Goal: Task Accomplishment & Management: Complete application form

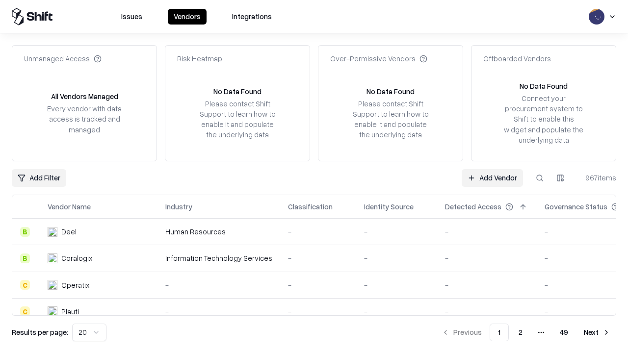
click at [492, 178] on link "Add Vendor" at bounding box center [492, 178] width 61 height 18
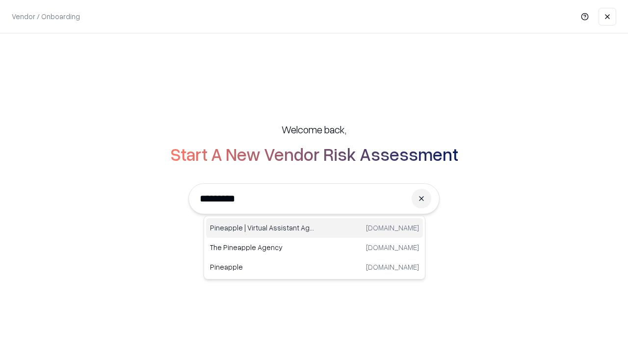
click at [314, 228] on div "Pineapple | Virtual Assistant Agency [DOMAIN_NAME]" at bounding box center [314, 228] width 217 height 20
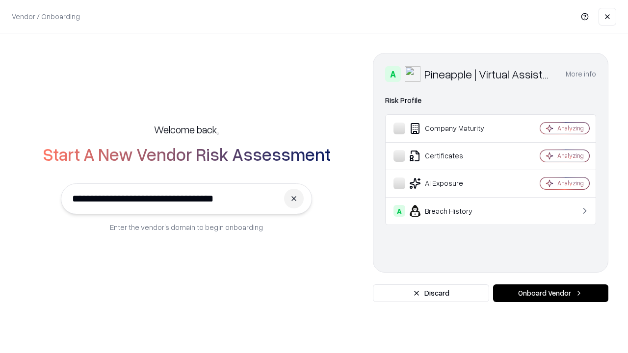
type input "**********"
click at [550, 293] on button "Onboard Vendor" at bounding box center [550, 294] width 115 height 18
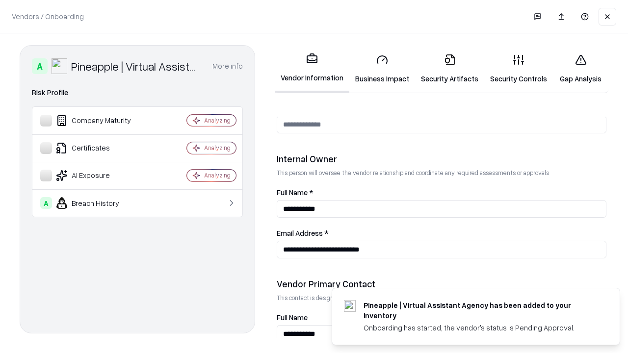
scroll to position [508, 0]
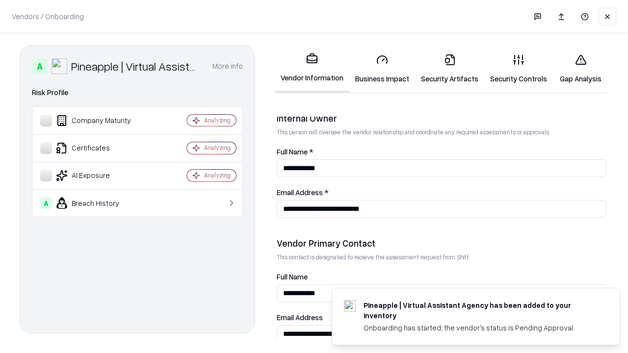
click at [382, 69] on link "Business Impact" at bounding box center [382, 69] width 66 height 46
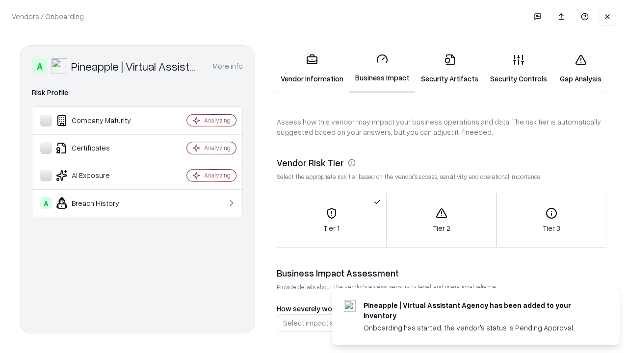
click at [449, 69] on link "Security Artifacts" at bounding box center [449, 69] width 69 height 46
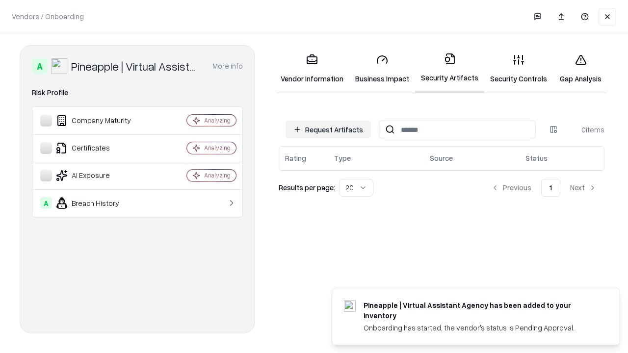
click at [328, 130] on button "Request Artifacts" at bounding box center [328, 130] width 85 height 18
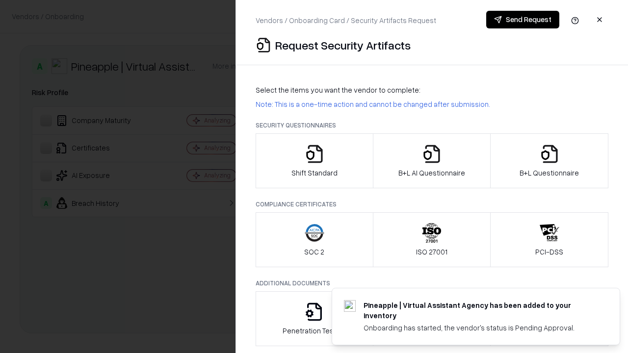
click at [314, 161] on icon "button" at bounding box center [315, 154] width 20 height 20
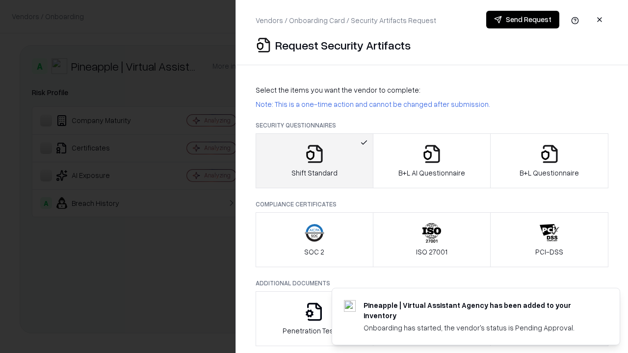
click at [523, 20] on button "Send Request" at bounding box center [522, 20] width 73 height 18
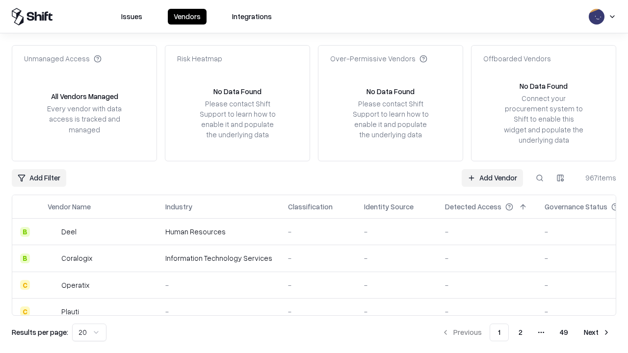
click at [540, 178] on button at bounding box center [540, 178] width 18 height 18
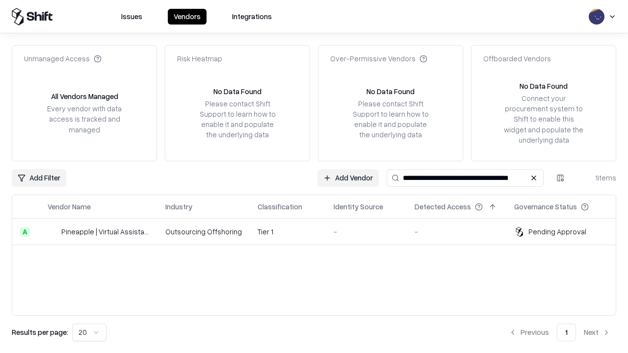
type input "**********"
click at [320, 232] on td "Tier 1" at bounding box center [288, 232] width 76 height 26
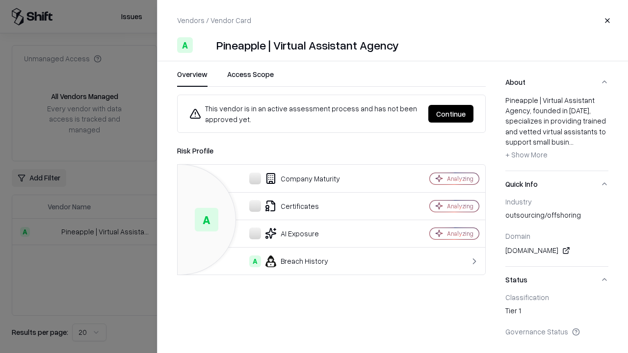
click at [451, 114] on button "Continue" at bounding box center [450, 114] width 45 height 18
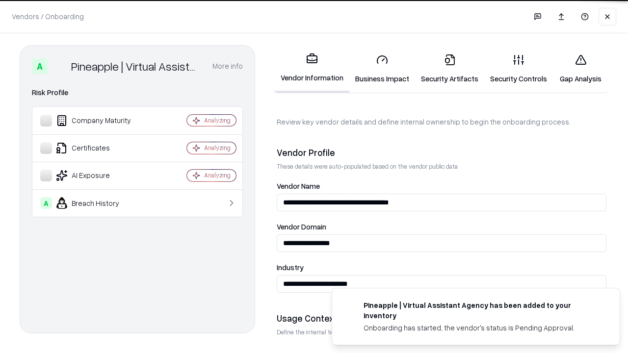
click at [449, 69] on link "Security Artifacts" at bounding box center [449, 69] width 69 height 46
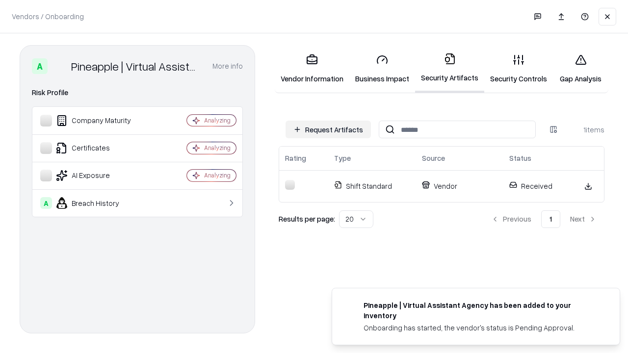
click at [580, 69] on link "Gap Analysis" at bounding box center [580, 69] width 55 height 46
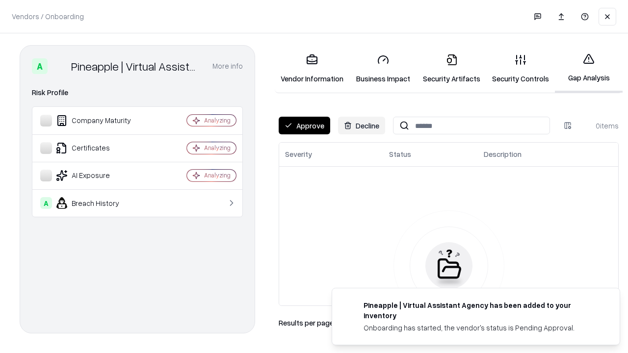
click at [304, 126] on button "Approve" at bounding box center [305, 126] width 52 height 18
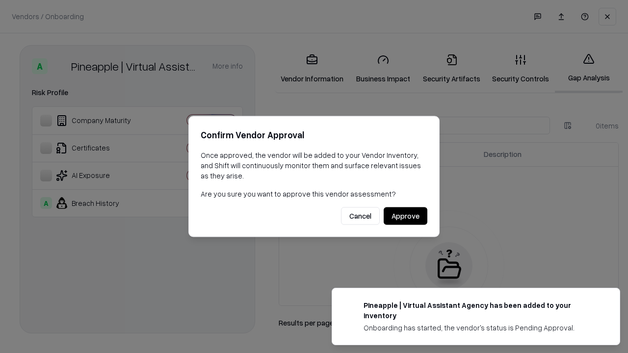
click at [405, 216] on button "Approve" at bounding box center [406, 217] width 44 height 18
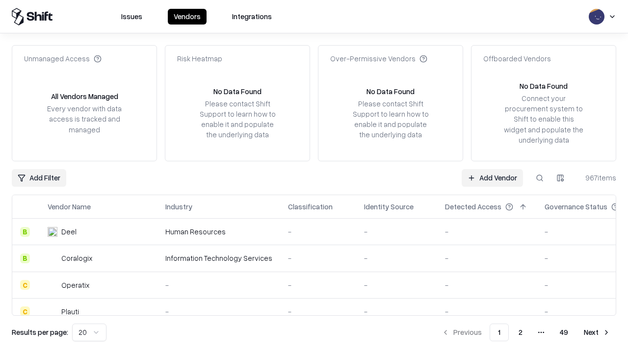
type input "**********"
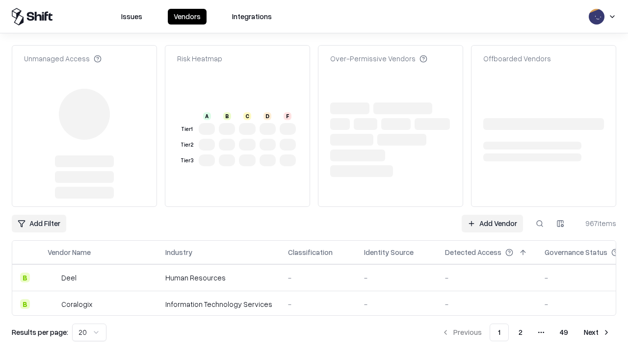
click at [492, 215] on link "Add Vendor" at bounding box center [492, 224] width 61 height 18
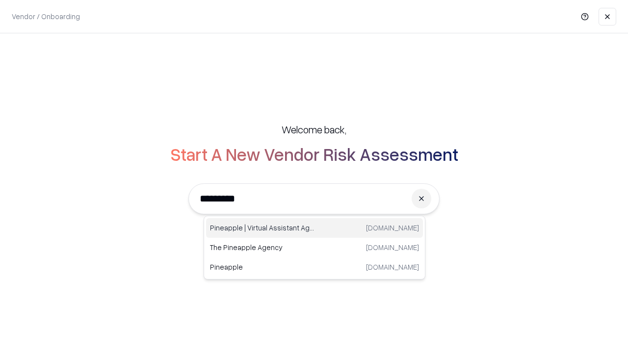
click at [314, 228] on div "Pineapple | Virtual Assistant Agency trypineapple.com" at bounding box center [314, 228] width 217 height 20
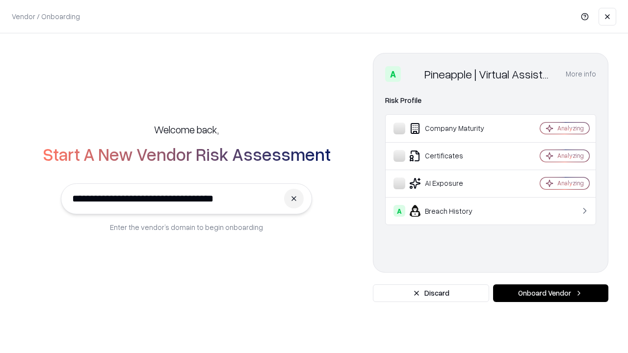
type input "**********"
click at [550, 293] on button "Onboard Vendor" at bounding box center [550, 294] width 115 height 18
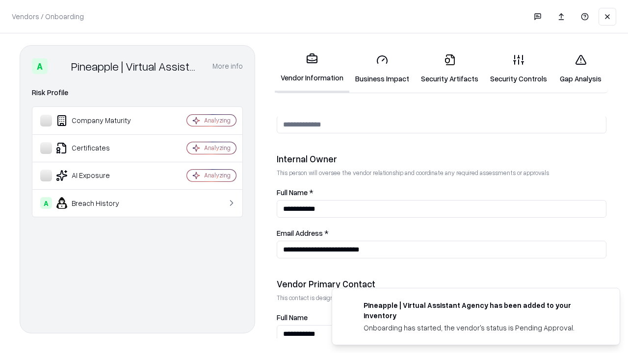
scroll to position [508, 0]
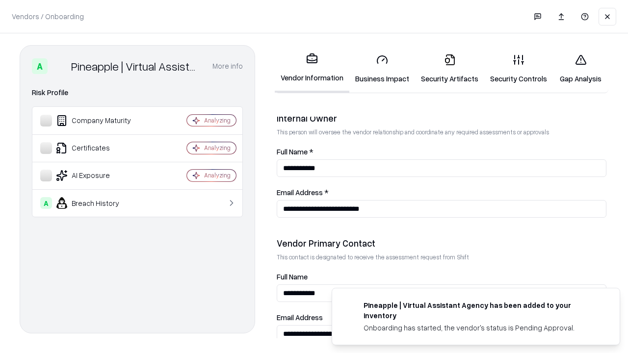
click at [580, 69] on link "Gap Analysis" at bounding box center [580, 69] width 55 height 46
